Goal: Information Seeking & Learning: Learn about a topic

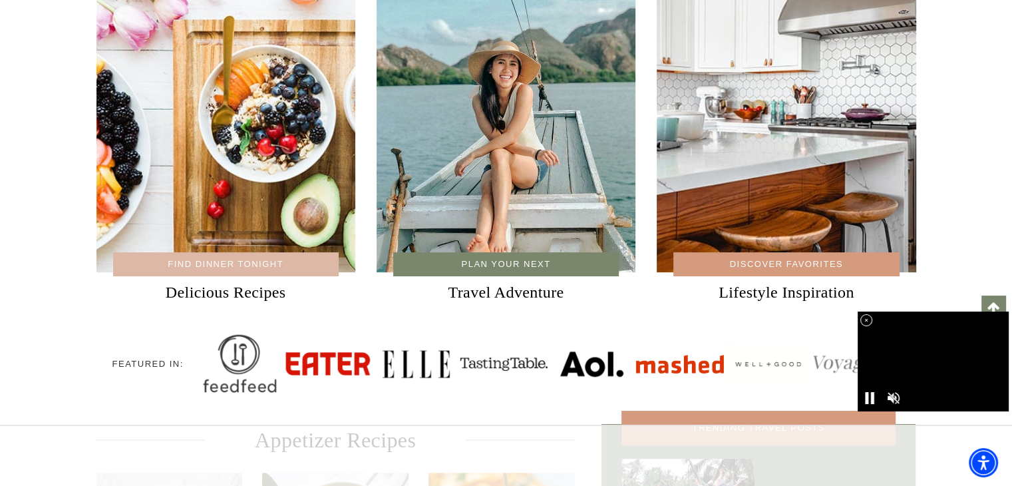
scroll to position [200, 0]
click at [505, 79] on link at bounding box center [506, 114] width 259 height 377
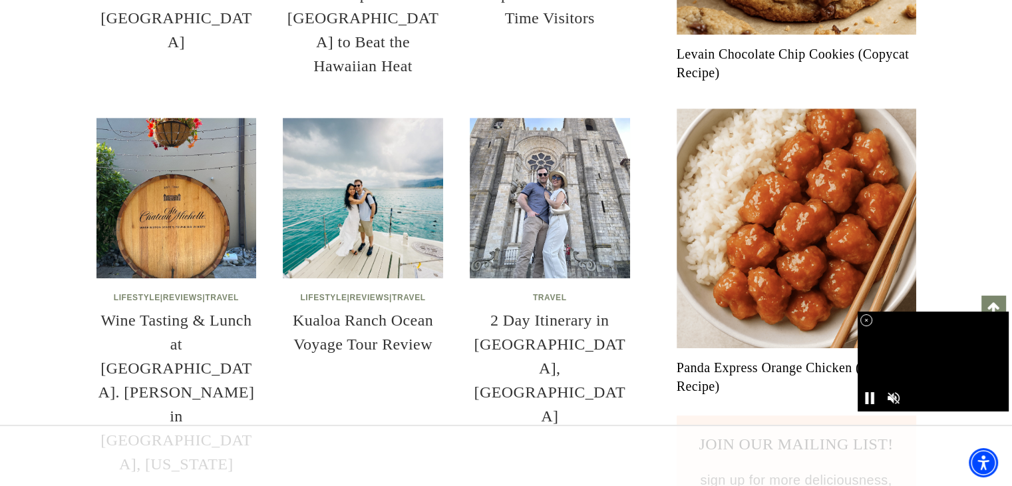
click at [361, 120] on img at bounding box center [363, 198] width 160 height 160
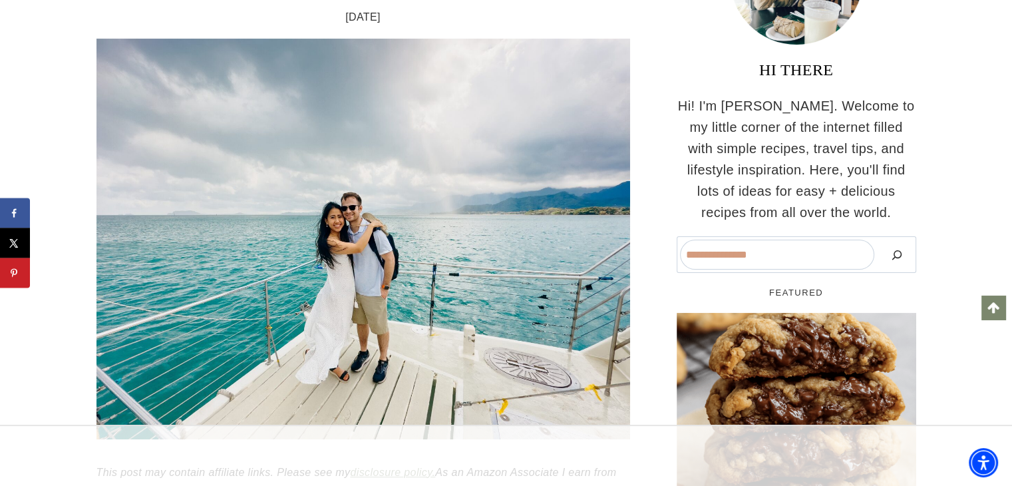
scroll to position [200, 0]
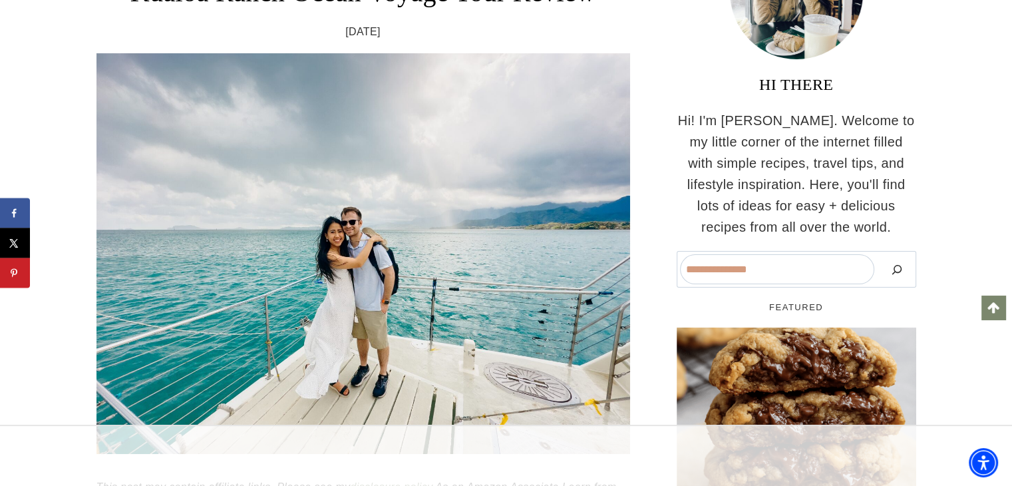
drag, startPoint x: 813, startPoint y: 75, endPoint x: 812, endPoint y: 89, distance: 14.0
click at [813, 75] on h3 "HI THERE" at bounding box center [797, 85] width 240 height 24
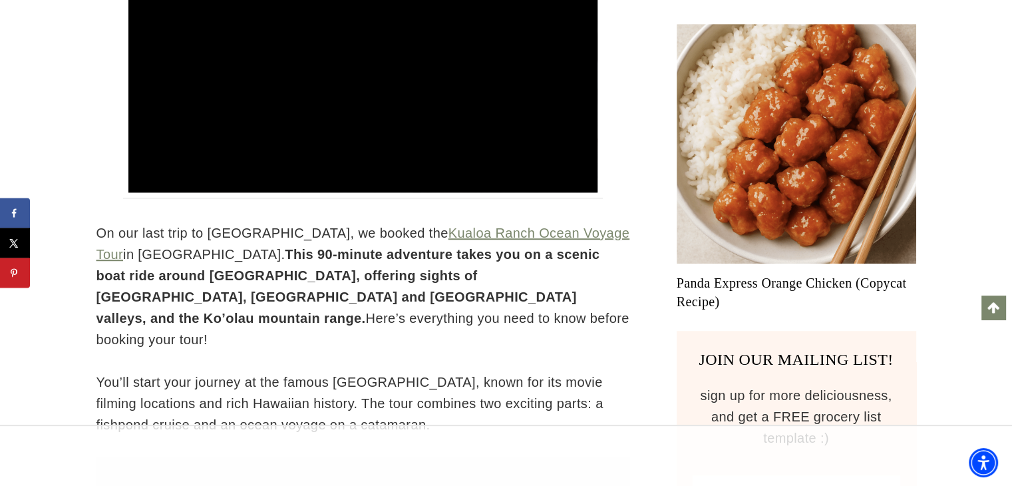
scroll to position [666, 0]
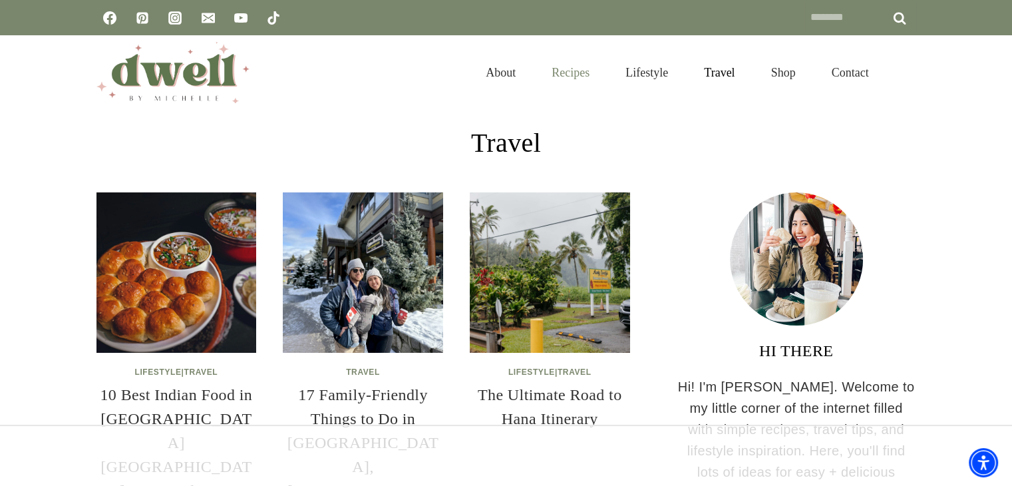
click at [570, 68] on link "Recipes" at bounding box center [571, 72] width 74 height 43
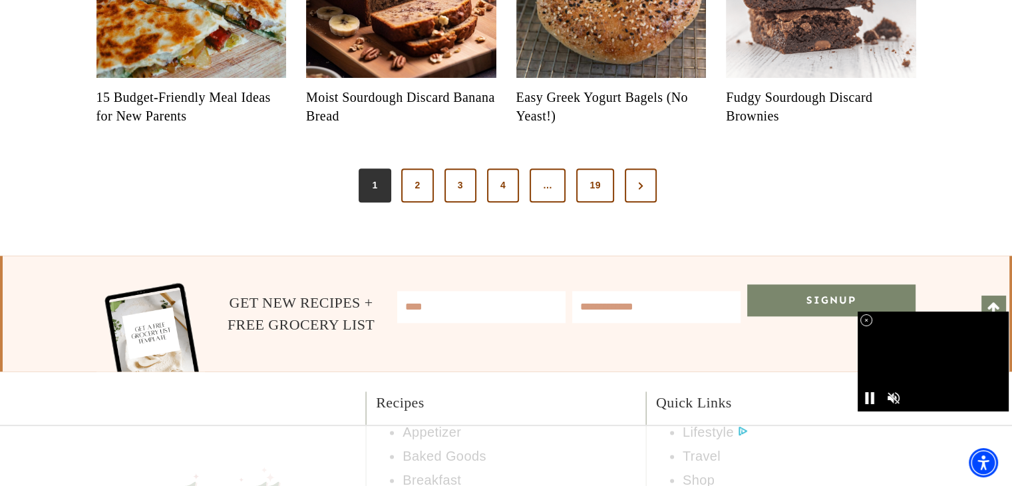
scroll to position [1598, 0]
